Goal: Information Seeking & Learning: Learn about a topic

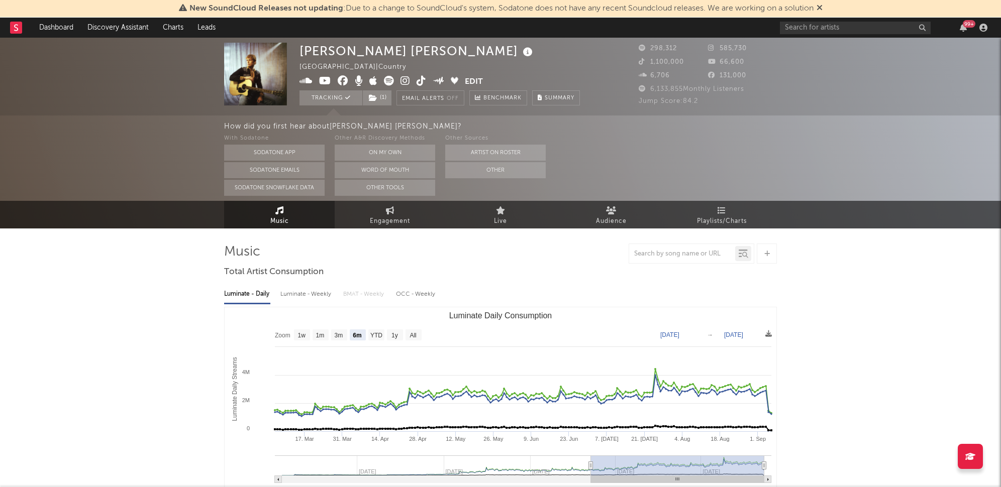
select select "6m"
click at [53, 22] on link "Dashboard" at bounding box center [56, 28] width 48 height 20
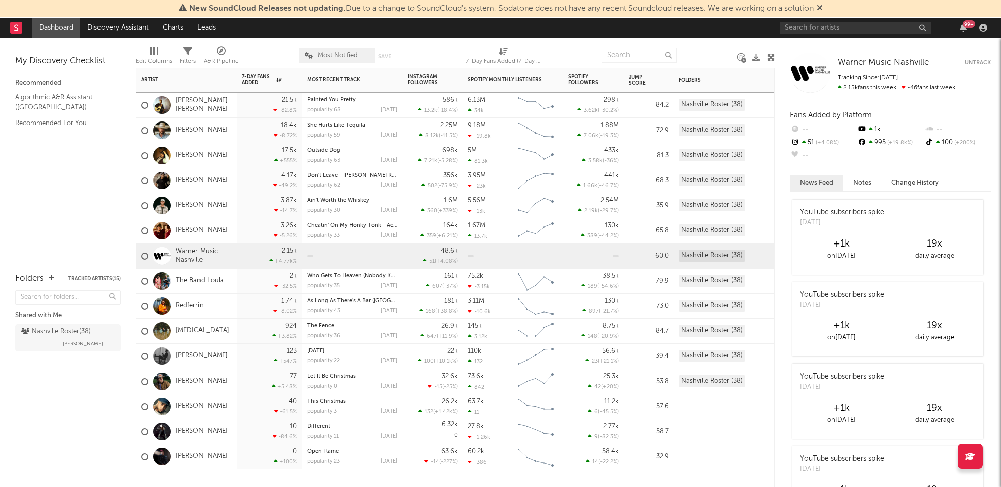
click at [203, 125] on div "[PERSON_NAME]" at bounding box center [184, 130] width 86 height 29
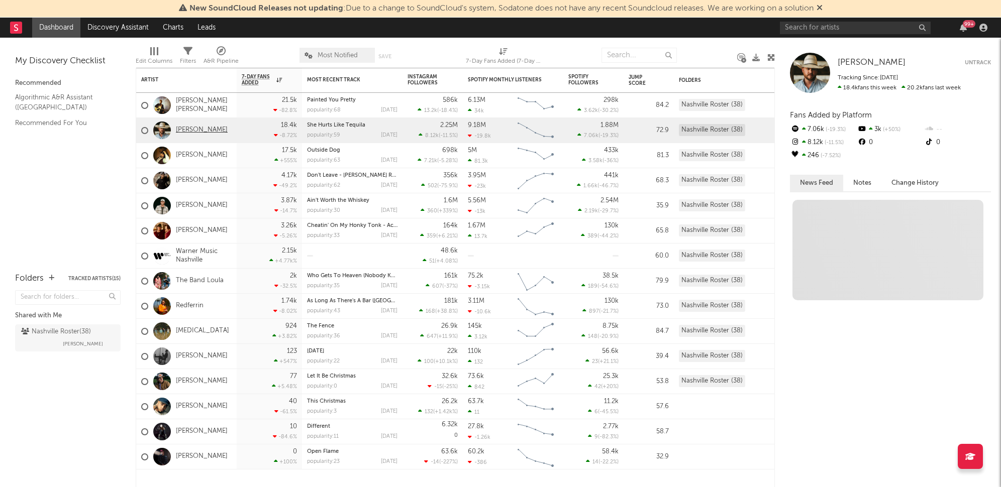
click at [203, 127] on link "[PERSON_NAME]" at bounding box center [202, 130] width 52 height 9
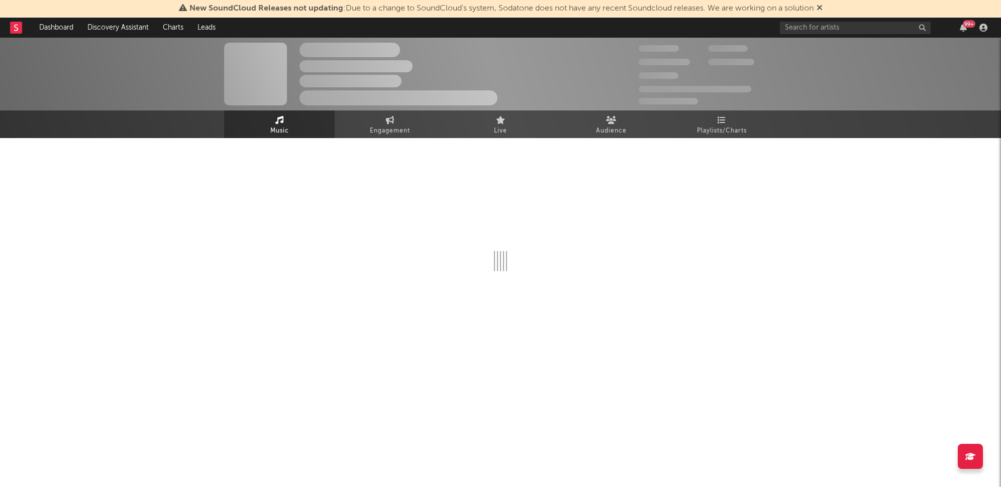
select select "6m"
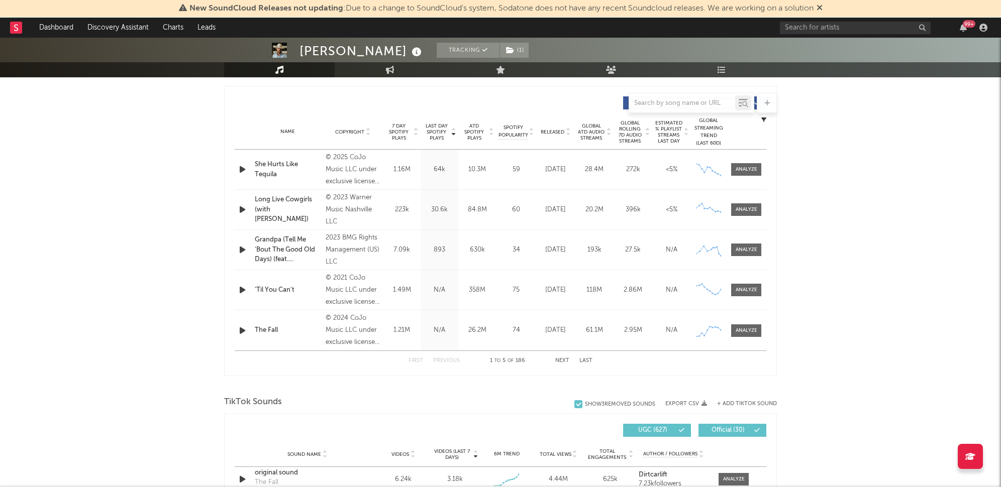
scroll to position [493, 0]
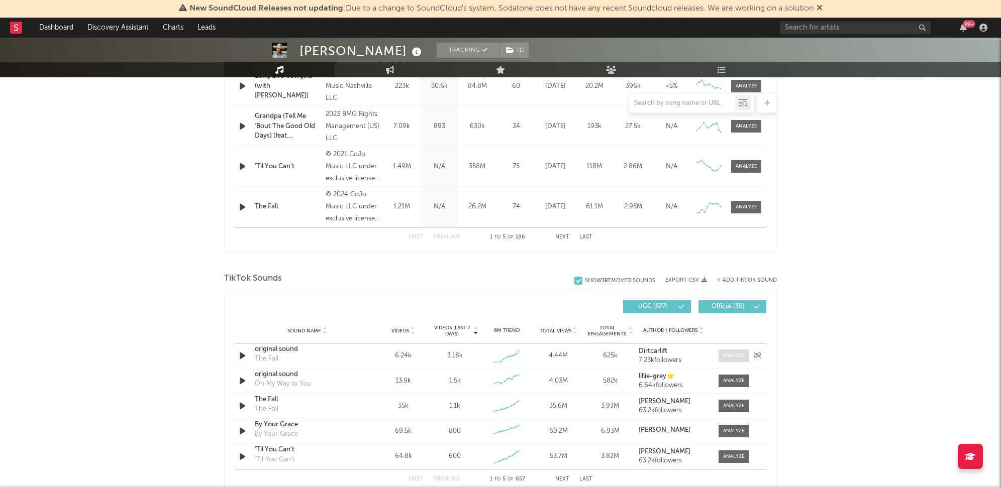
click at [731, 356] on div at bounding box center [734, 356] width 22 height 8
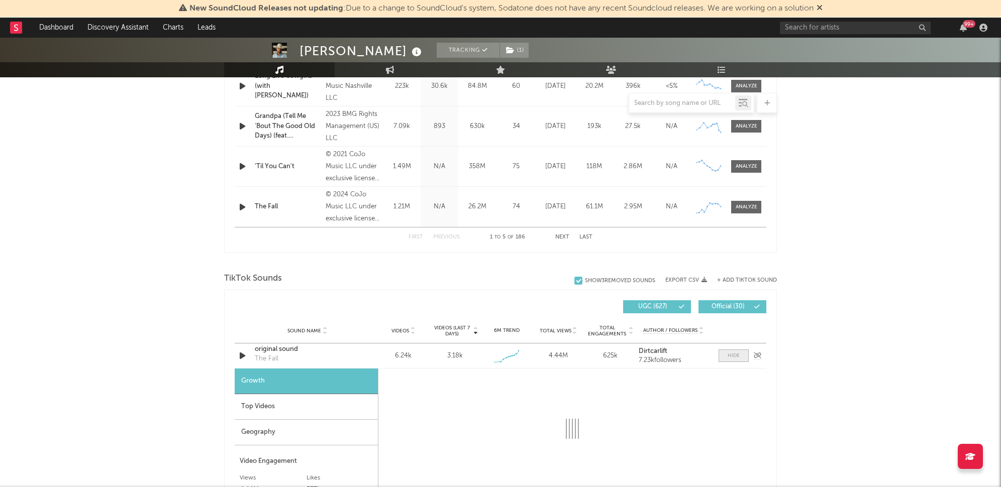
select select "1w"
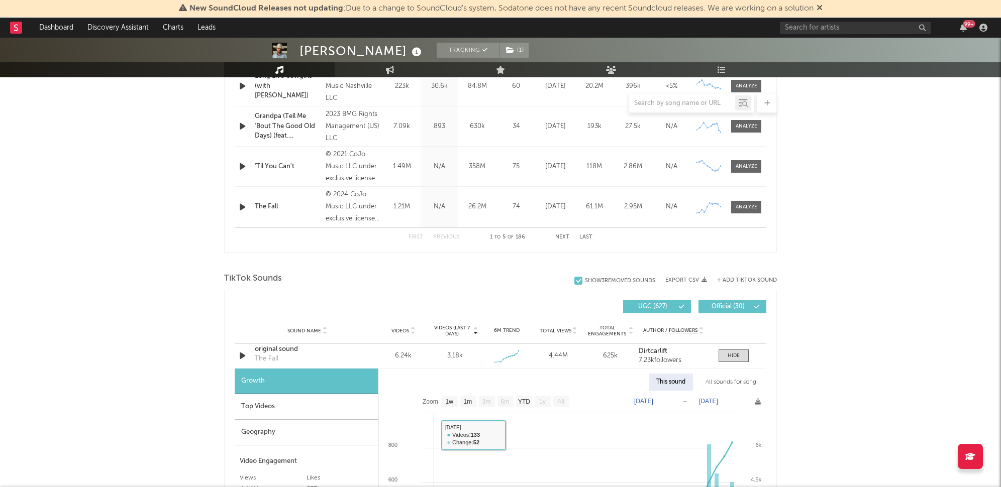
scroll to position [722, 0]
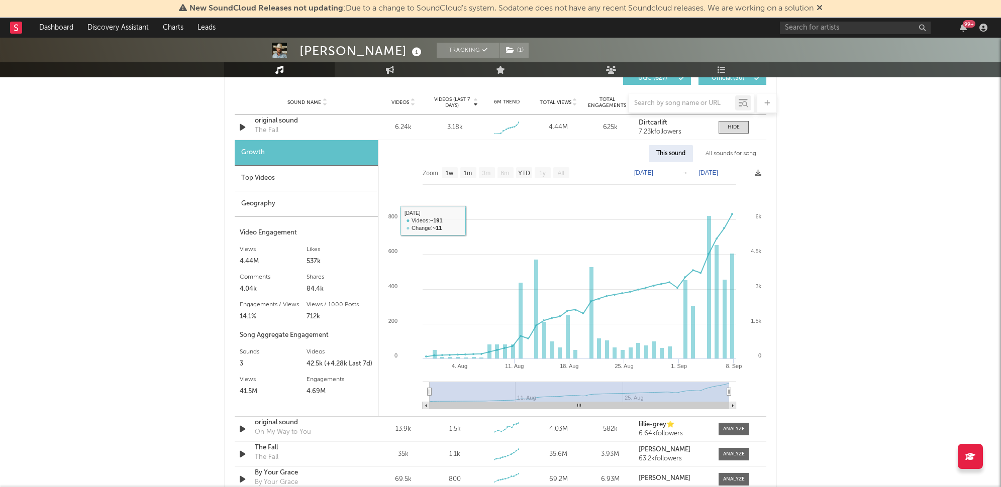
click at [283, 171] on div "Top Videos" at bounding box center [306, 179] width 143 height 26
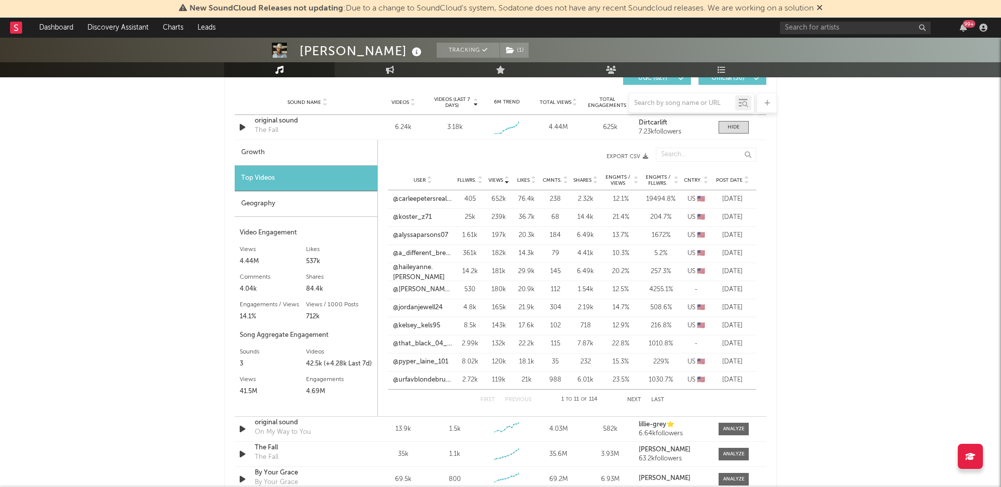
click at [735, 177] on span "Post Date" at bounding box center [729, 180] width 27 height 6
click at [413, 197] on link "@krist3nl33" at bounding box center [410, 199] width 35 height 10
click at [413, 214] on link "@ohhbeardedone" at bounding box center [420, 217] width 54 height 10
click at [435, 237] on link "@amber_caligirl39" at bounding box center [421, 236] width 56 height 10
click at [425, 254] on link "@brayla_jones" at bounding box center [415, 254] width 44 height 10
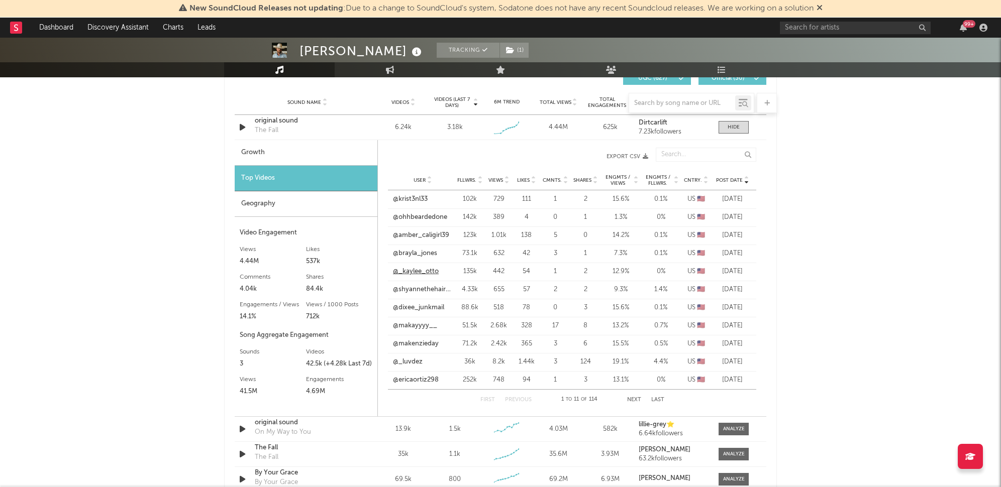
click at [421, 272] on link "@_kaylee_otto" at bounding box center [416, 272] width 46 height 10
click at [434, 288] on link "@shyannethehairstylist" at bounding box center [422, 290] width 59 height 10
click at [415, 327] on link "@makayyyy__" at bounding box center [415, 326] width 44 height 10
click at [423, 217] on link "@ohhbeardedone" at bounding box center [420, 217] width 54 height 10
click at [517, 127] on icon at bounding box center [516, 126] width 10 height 10
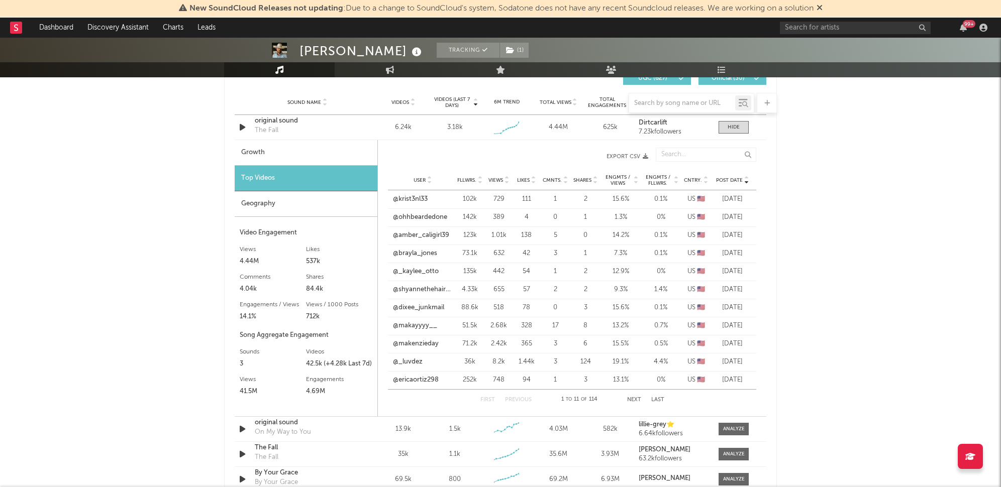
click at [279, 162] on div "Growth" at bounding box center [306, 153] width 143 height 26
select select "1w"
